Goal: Navigation & Orientation: Find specific page/section

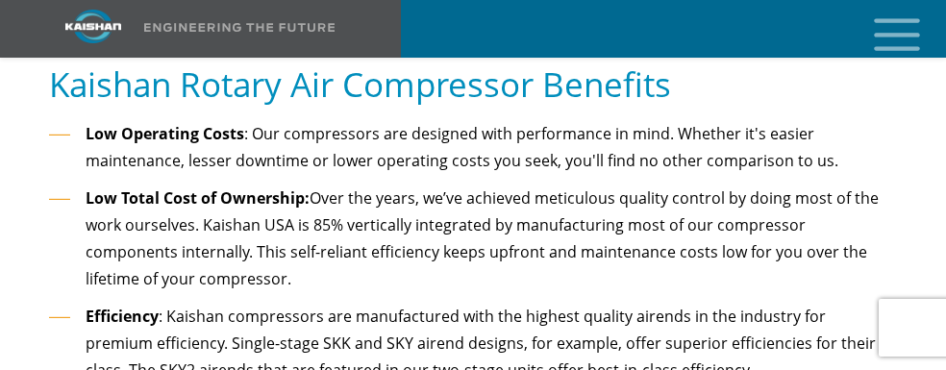
scroll to position [2498, 0]
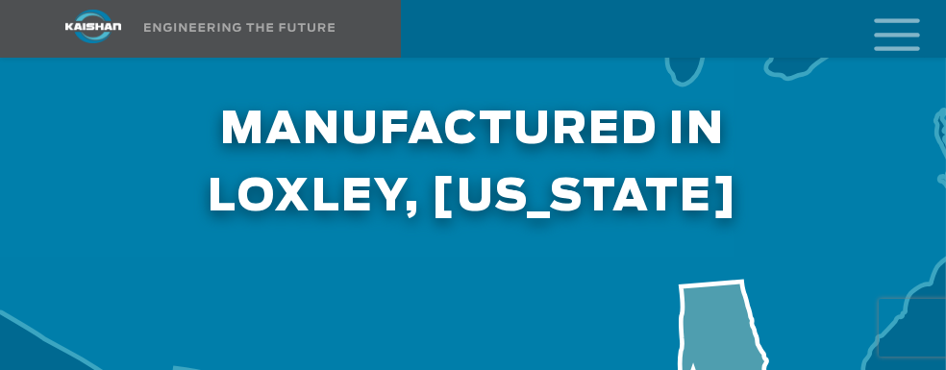
scroll to position [6728, 0]
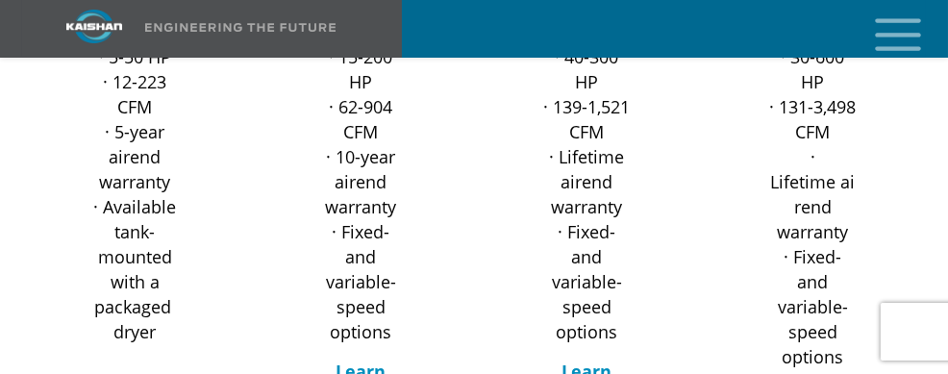
scroll to position [576, 0]
